Goal: Transaction & Acquisition: Purchase product/service

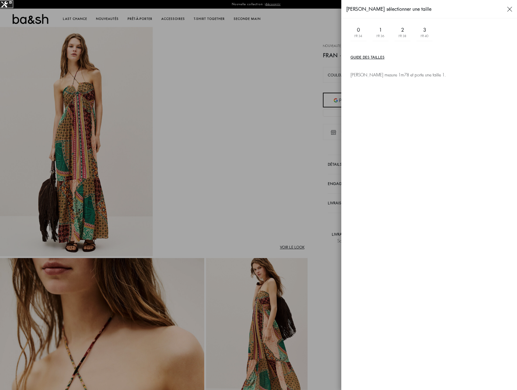
click at [378, 58] on button "Guide des tailles" at bounding box center [368, 58] width 34 height 6
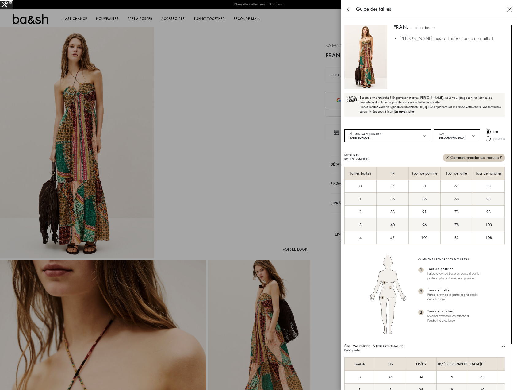
click at [406, 113] on span "En savoir plus" at bounding box center [404, 111] width 20 height 5
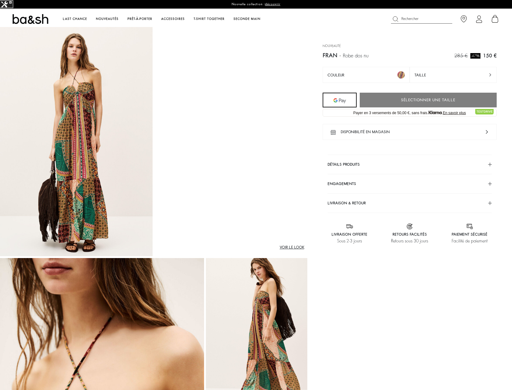
click at [0, 0] on div "Voir le look Nouveauté swing" at bounding box center [0, 0] width 0 height 0
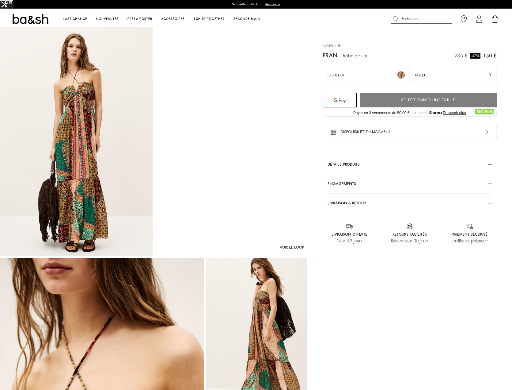
click at [0, 0] on button "Taille" at bounding box center [0, 0] width 0 height 0
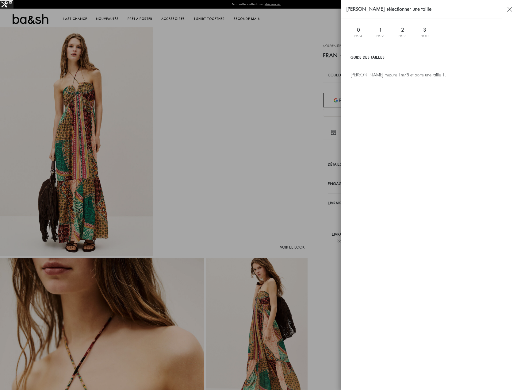
click at [509, 12] on button "Fermer le panneau" at bounding box center [509, 9] width 15 height 18
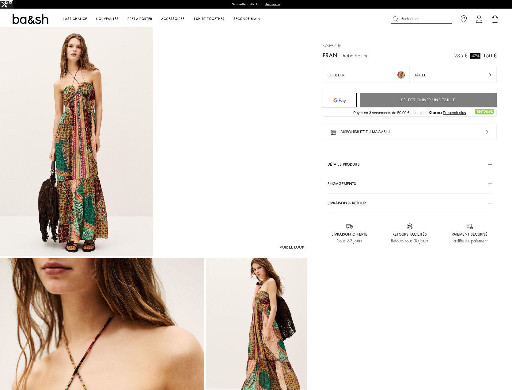
click at [0, 0] on div "Voir le look Nouveauté swing" at bounding box center [0, 0] width 0 height 0
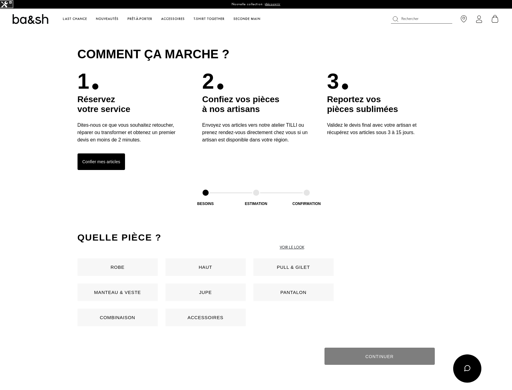
scroll to position [281, 0]
